Goal: Information Seeking & Learning: Learn about a topic

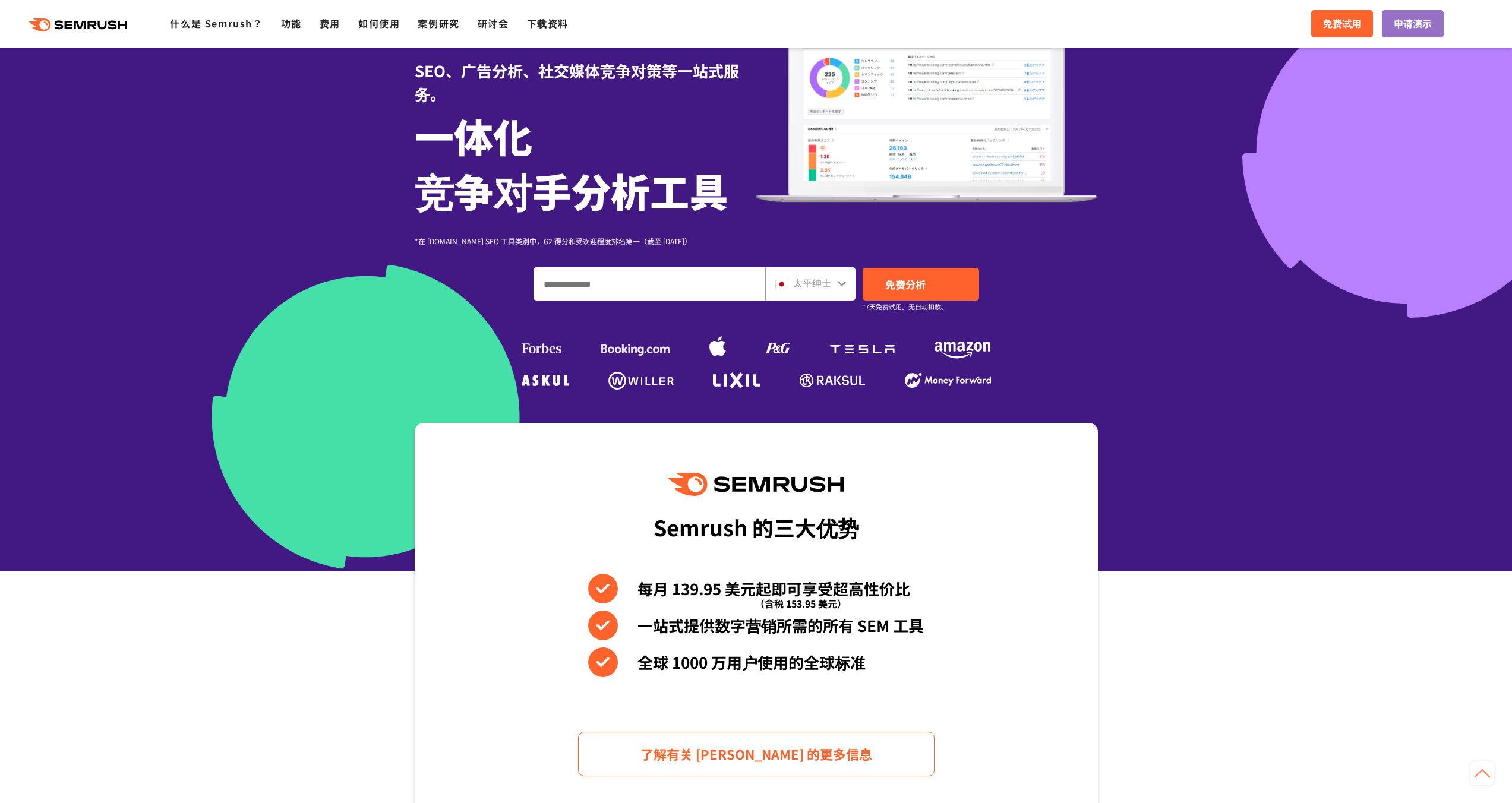
scroll to position [111, 0]
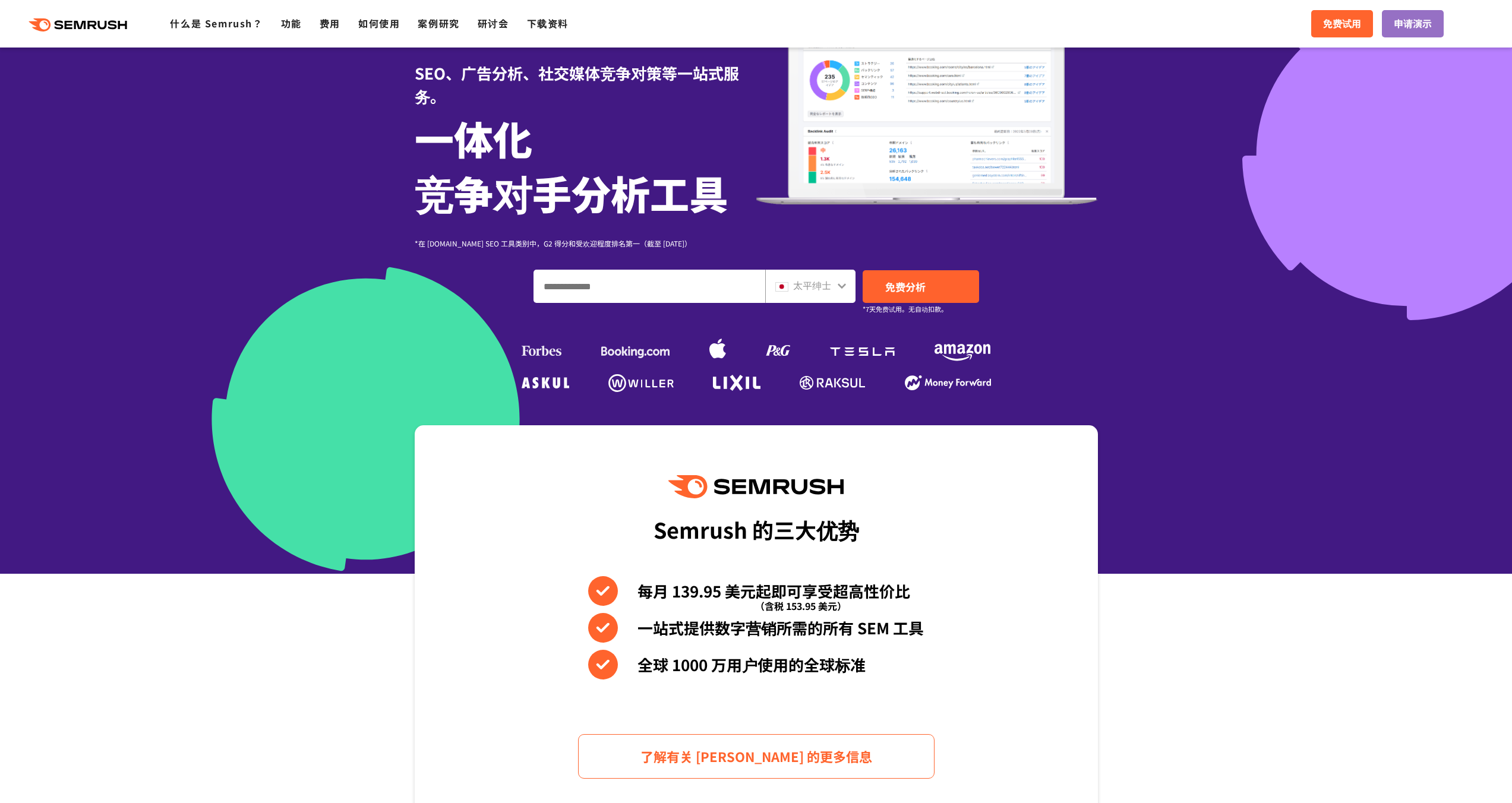
click at [614, 292] on input "输入域名、关键字或 URL" at bounding box center [650, 286] width 231 height 32
click at [809, 285] on font "太平绅士" at bounding box center [812, 285] width 38 height 14
click at [844, 296] on div "太平绅士" at bounding box center [811, 286] width 90 height 33
click at [841, 281] on icon at bounding box center [842, 285] width 9 height 9
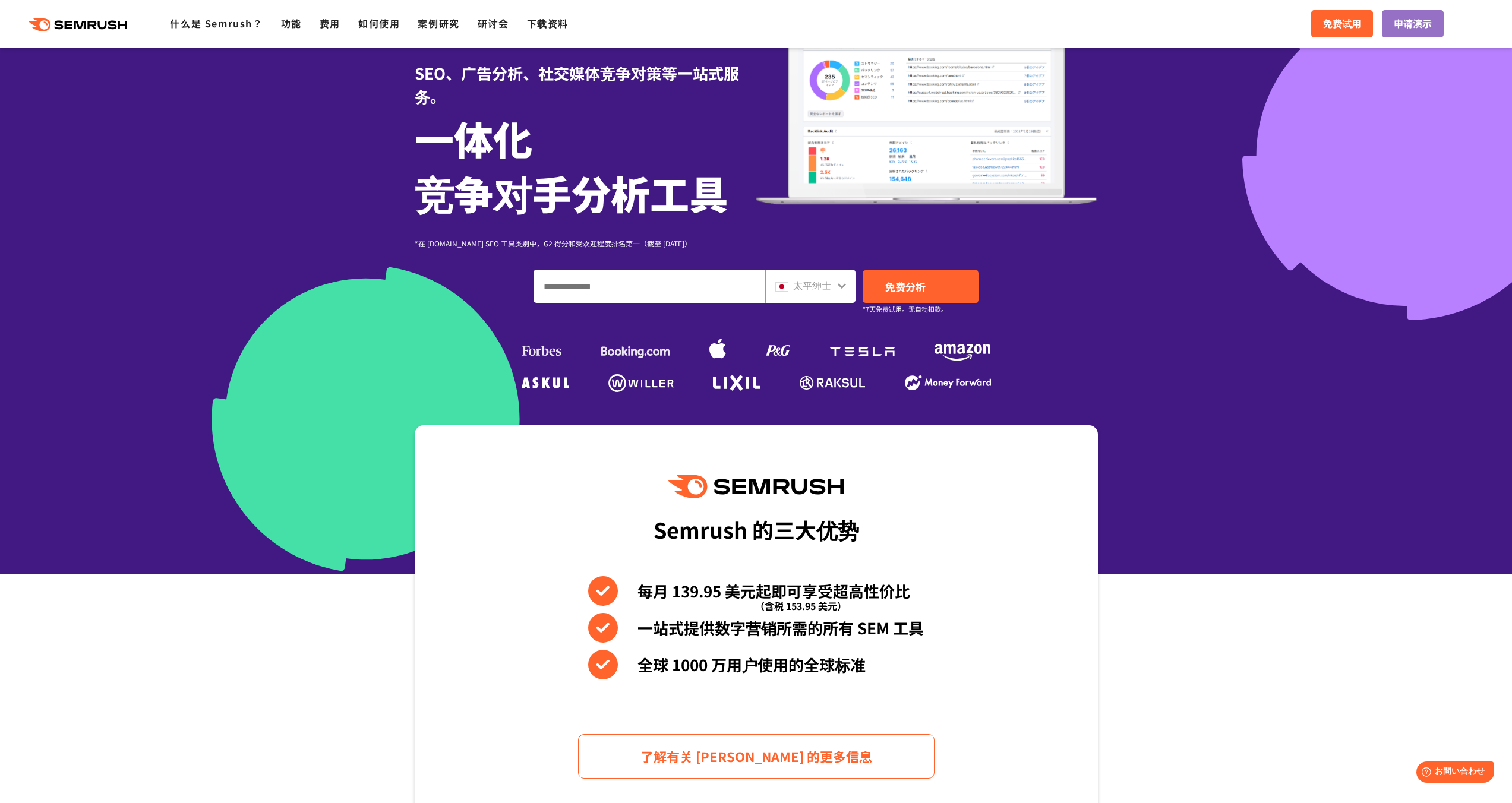
click at [680, 299] on input "输入域名、关键字或 URL" at bounding box center [650, 286] width 231 height 32
click at [849, 290] on div "太平绅士" at bounding box center [811, 286] width 90 height 33
click at [847, 290] on div "太平绅士" at bounding box center [811, 286] width 90 height 33
click at [838, 283] on icon at bounding box center [842, 285] width 9 height 6
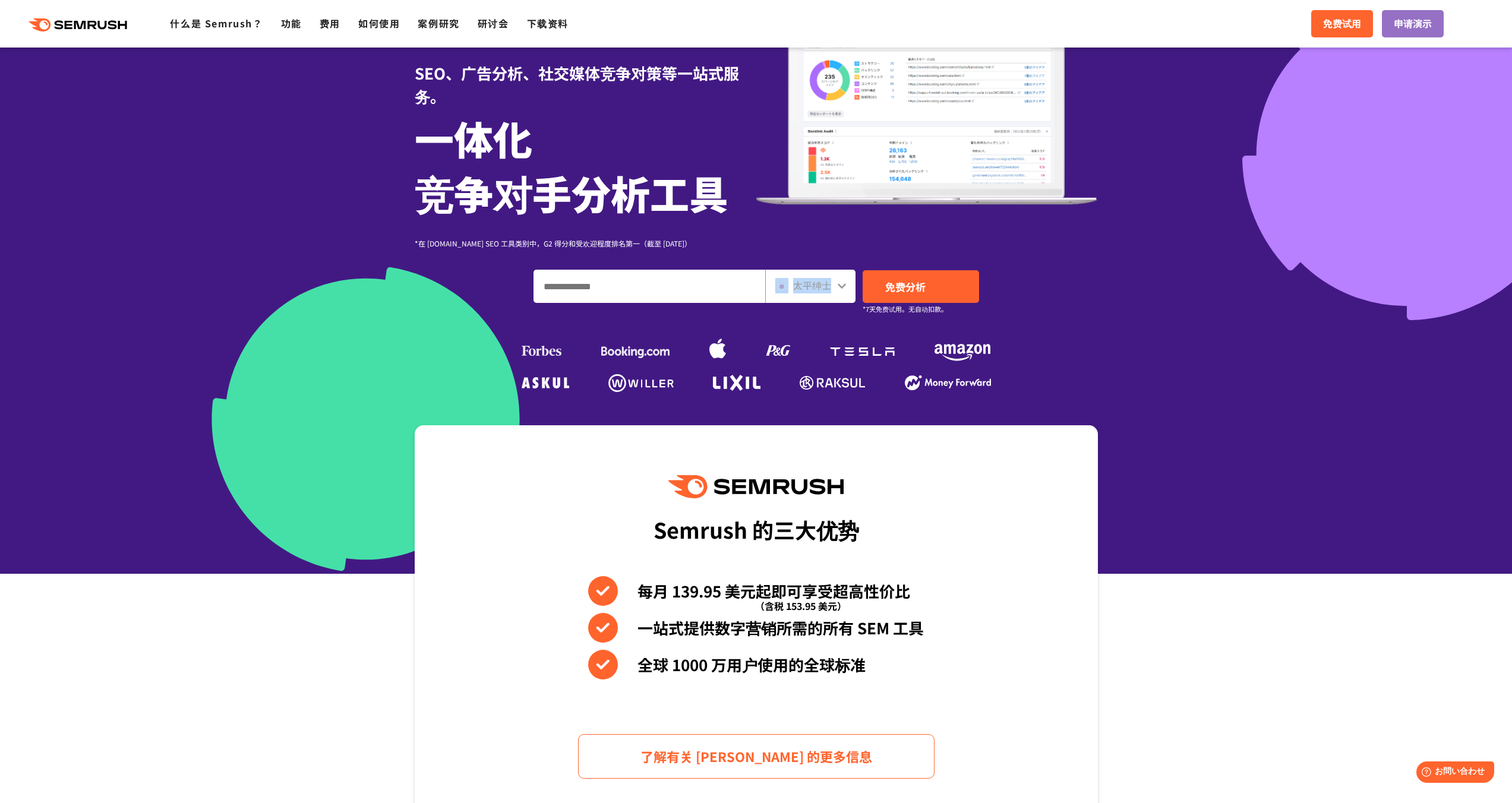
click at [838, 283] on icon at bounding box center [842, 285] width 9 height 6
click at [664, 279] on input "输入域名、关键字或 URL" at bounding box center [650, 286] width 231 height 32
type input "*"
type input "***"
click at [924, 283] on font "免费分析" at bounding box center [905, 286] width 40 height 15
